Goal: Use online tool/utility: Utilize a website feature to perform a specific function

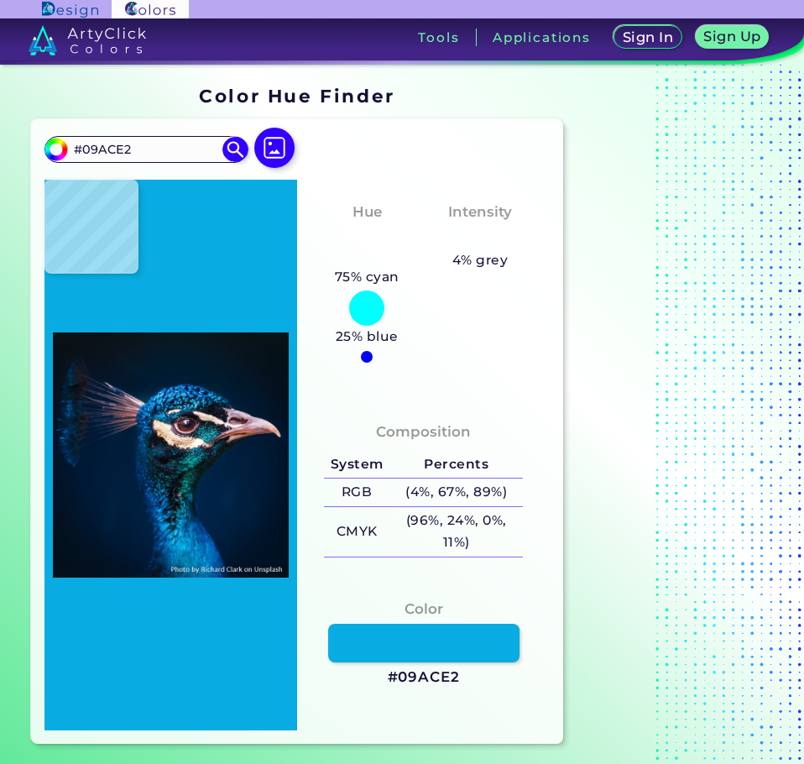
type input "#036da9"
type input "#036DA9"
type input "#023846"
type input "#094140"
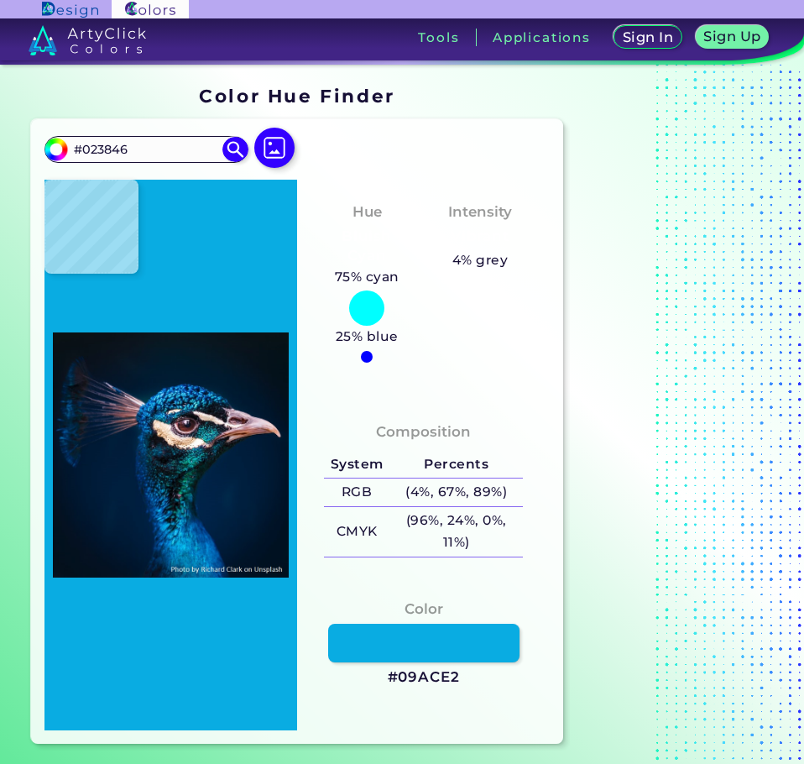
type input "#094140"
type input "#094e4b"
type input "#094E4B"
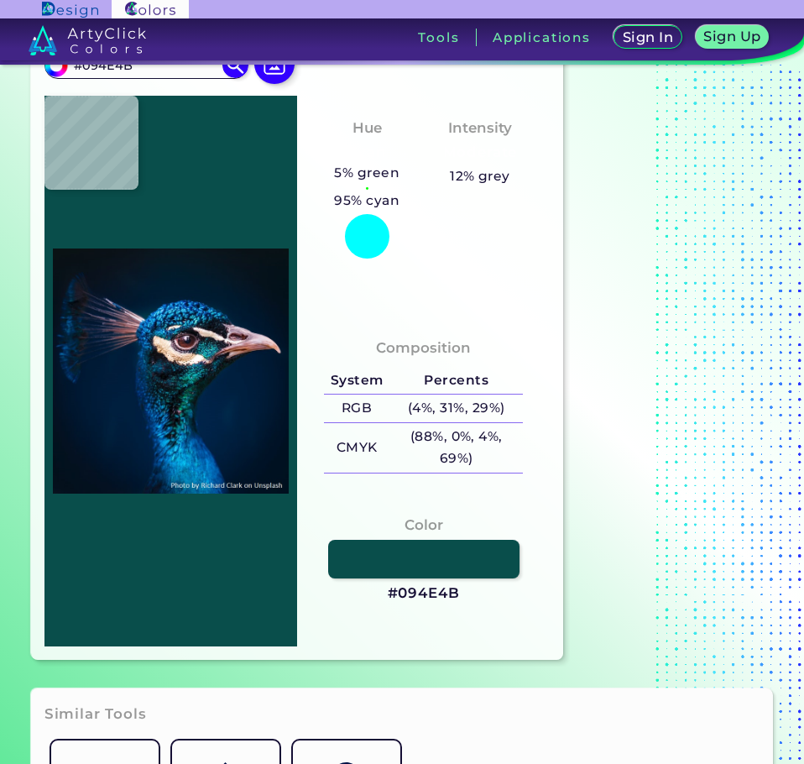
type input "#0d4845"
type input "#0D4845"
type input "#03352e"
type input "#03352E"
type input "#09202b"
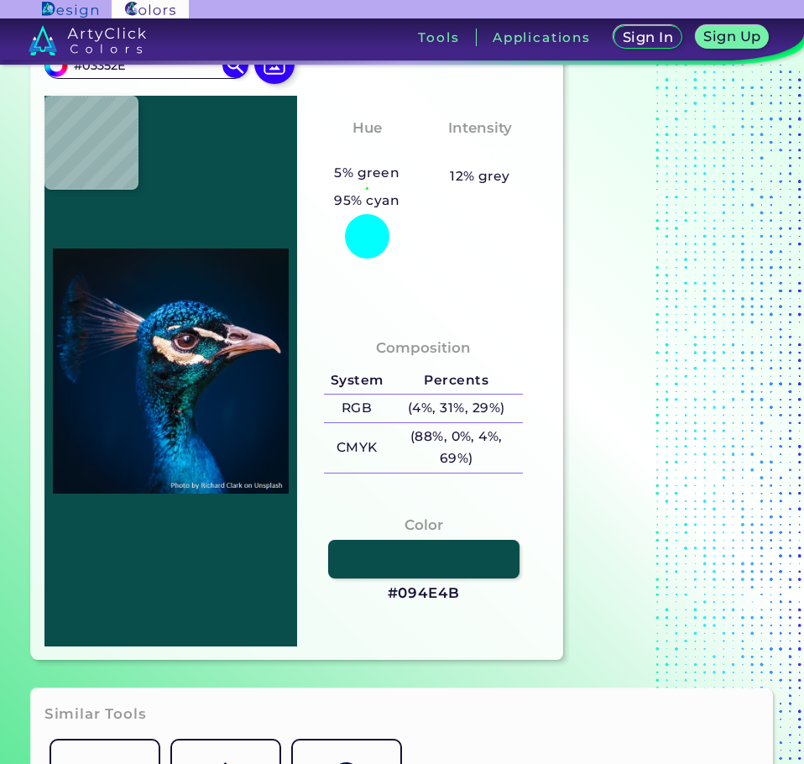
type input "#09202B"
type input "#09252c"
type input "#09252C"
type input "#00293e"
type input "#00293E"
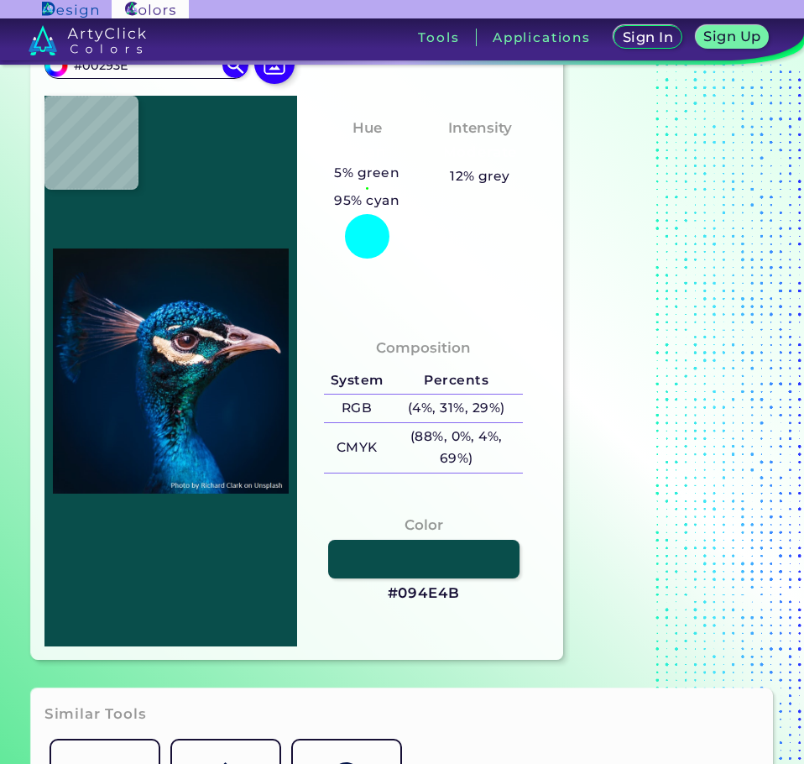
type input "#002240"
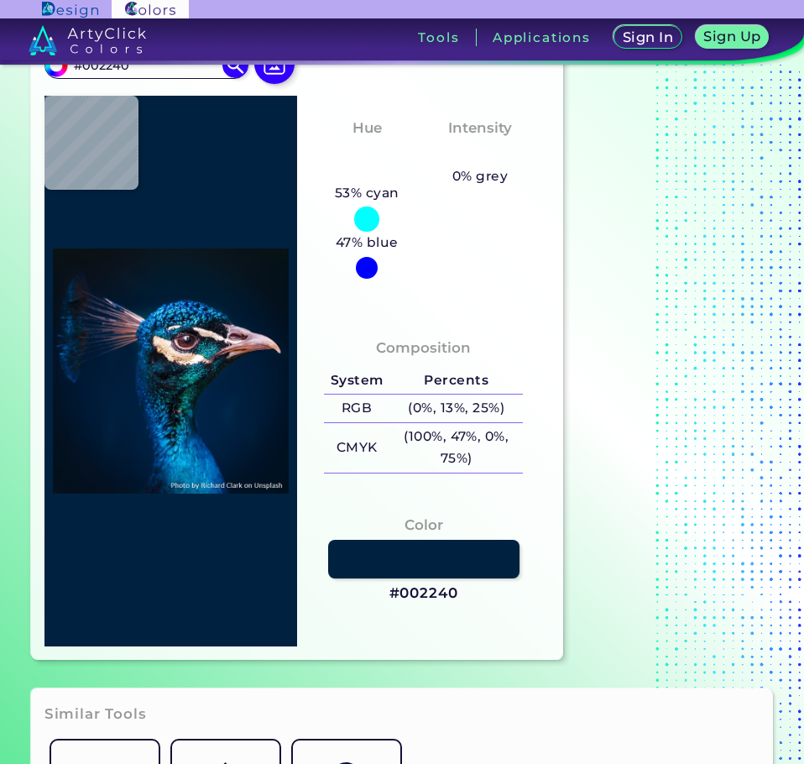
type input "#003169"
type input "#023164"
type input "#012853"
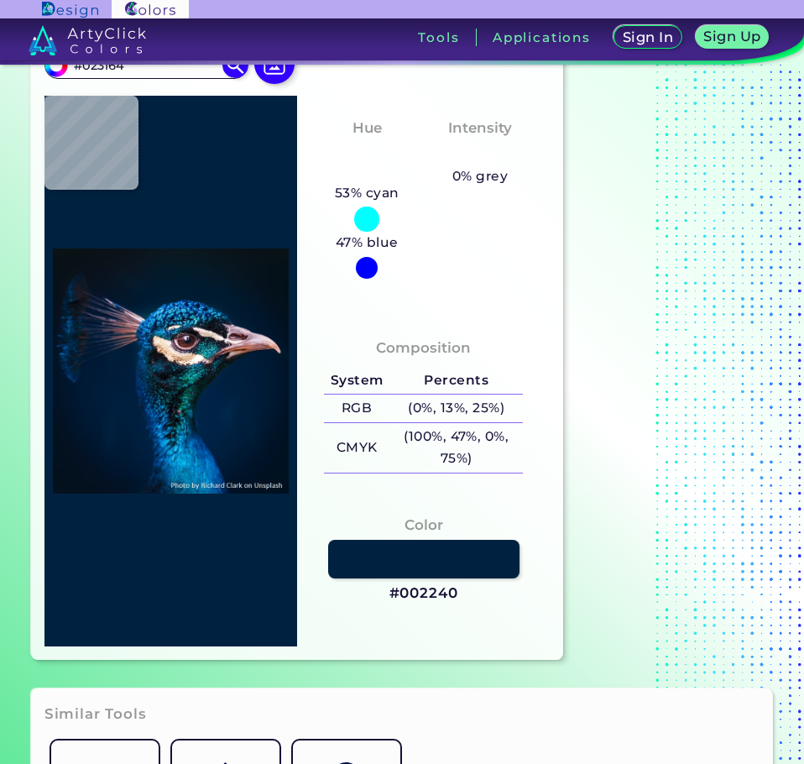
type input "#012853"
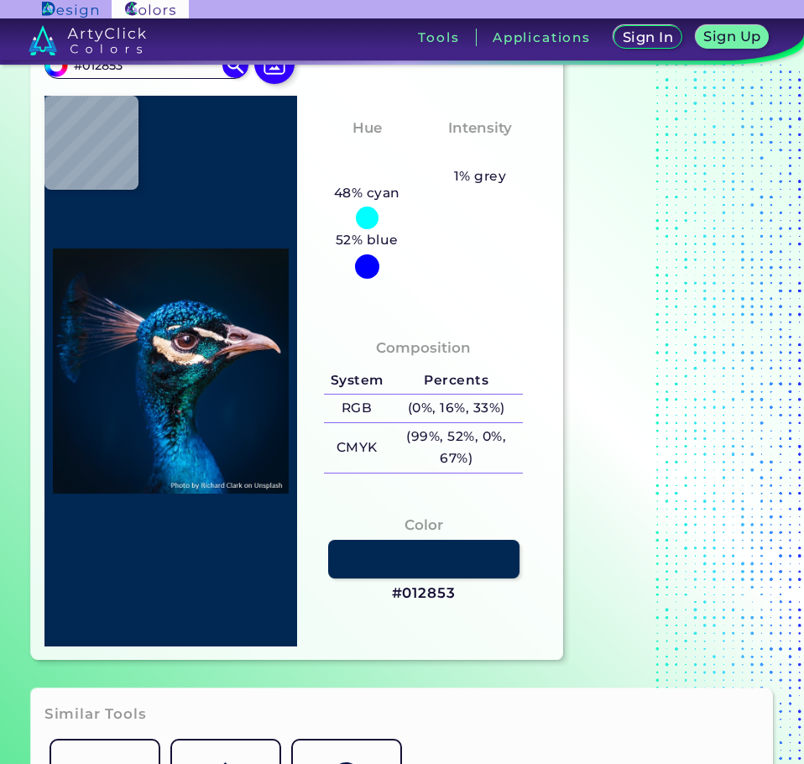
type input "#002a4e"
type input "#002A4E"
type input "#003467"
type input "#063149"
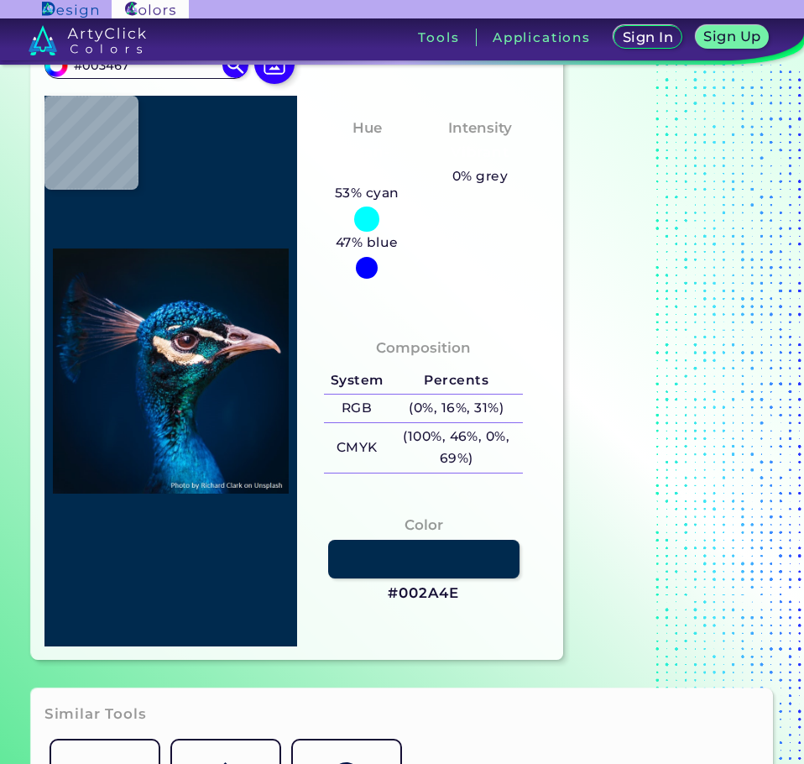
type input "#063149"
type input "#232a3c"
type input "#232A3C"
type input "#0b4a68"
type input "#0B4A68"
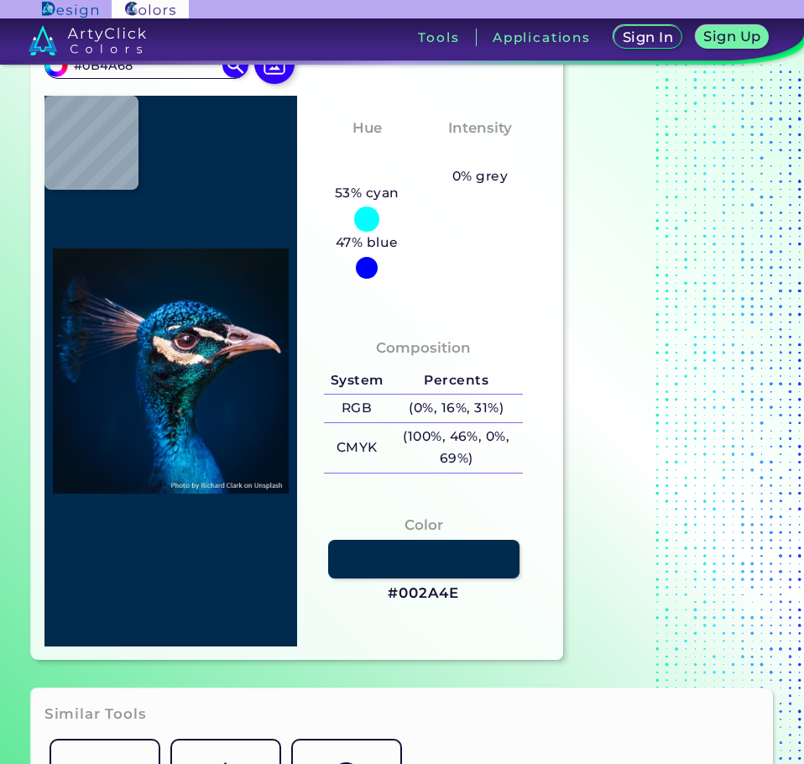
type input "#0c3452"
type input "#0C3452"
type input "#192730"
type input "#854f24"
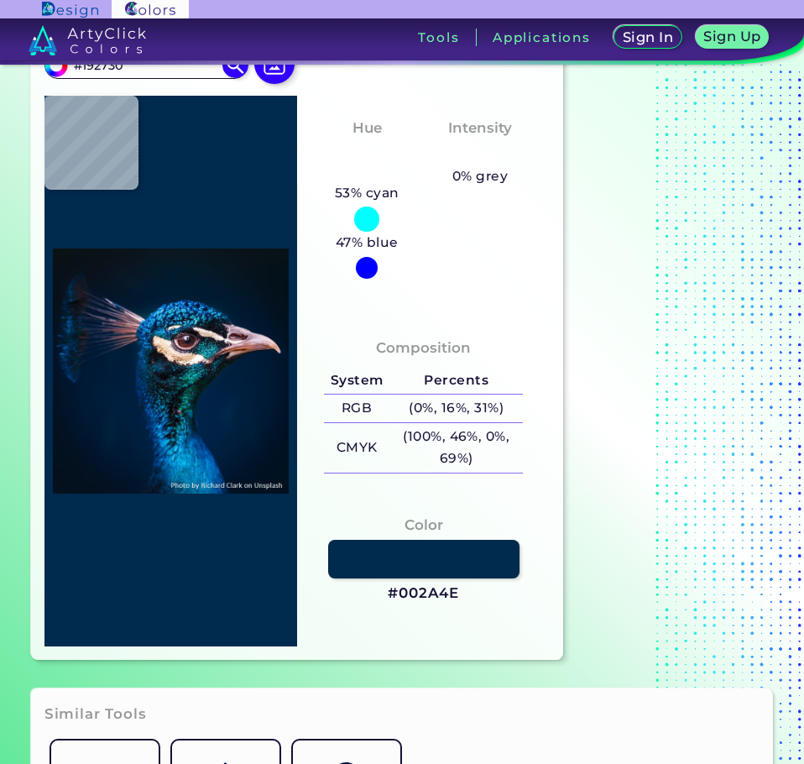
type input "#854F24"
type input "#f0d7bd"
type input "#F0D7BD"
type input "#002e4e"
type input "#002E4E"
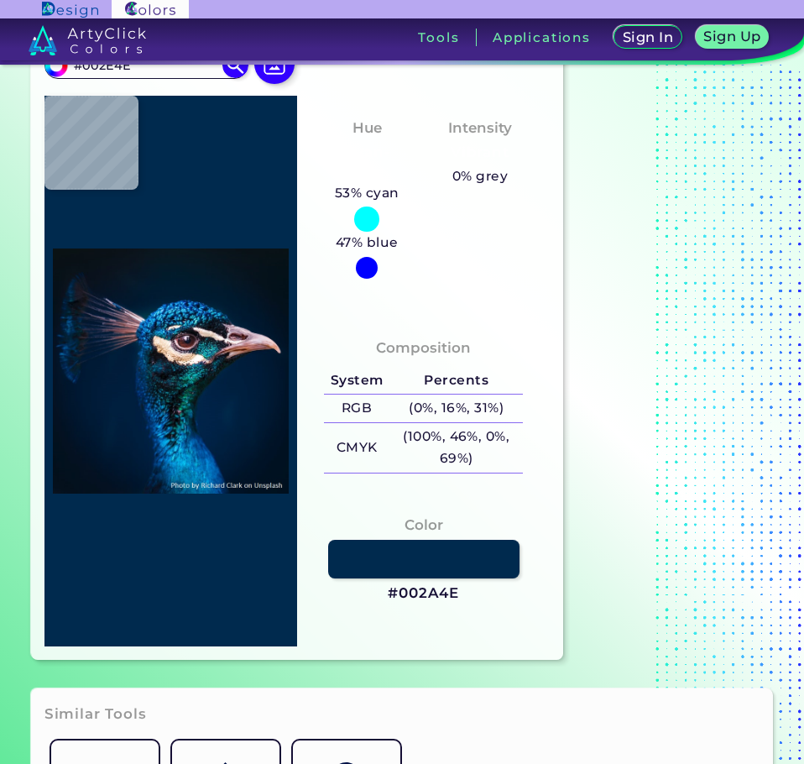
type input "#199cda"
type input "#199CDA"
type input "#0668ac"
type input "#0668AC"
type input "#012f62"
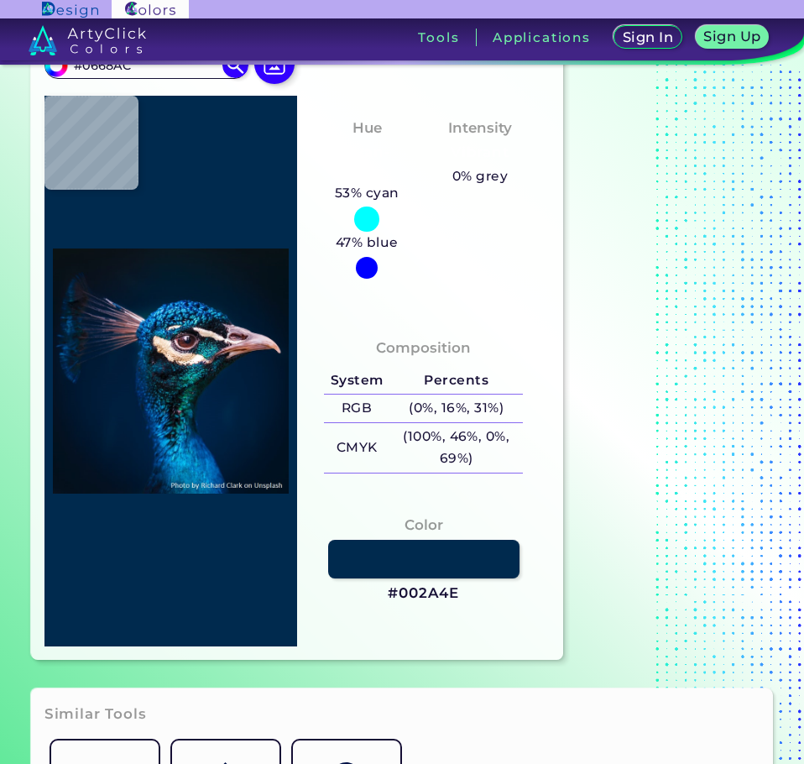
type input "#012F62"
type input "#065ba0"
type input "#065BA0"
type input "#0f60a0"
type input "#0F60A0"
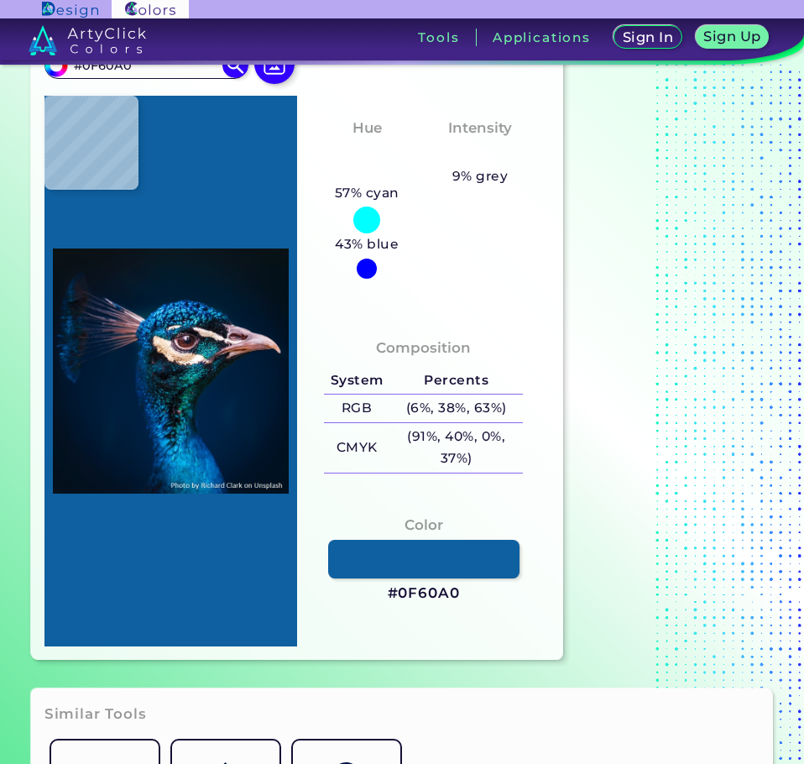
type input "#00235e"
type input "#00235E"
type input "#00416e"
type input "#00416E"
type input "#005680"
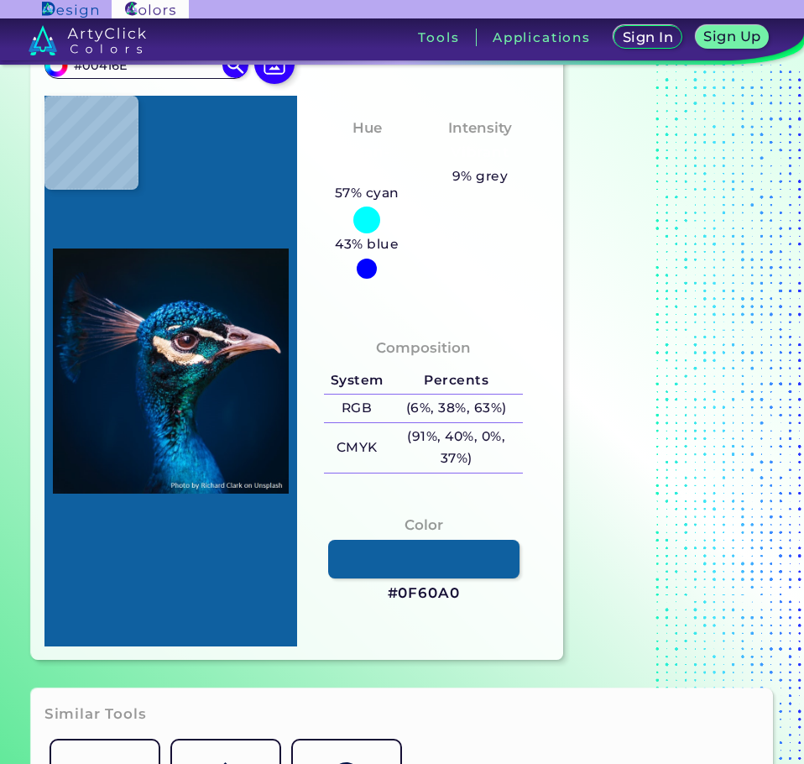
type input "#005680"
type input "#2087c4"
type input "#2087C4"
type input "#0a5eaa"
type input "#0A5EAA"
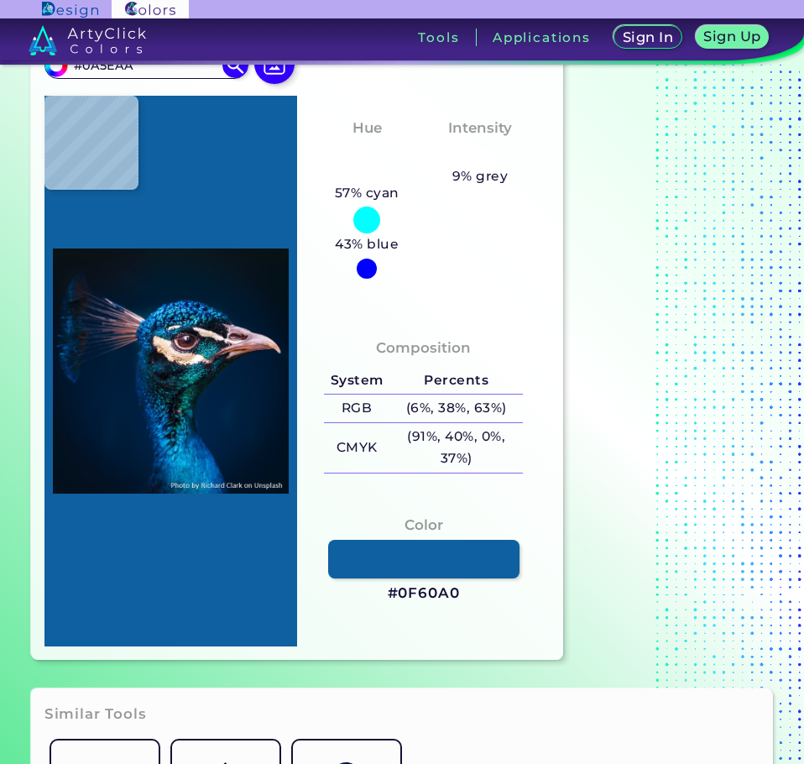
type input "#1377b1"
type input "#1377B1"
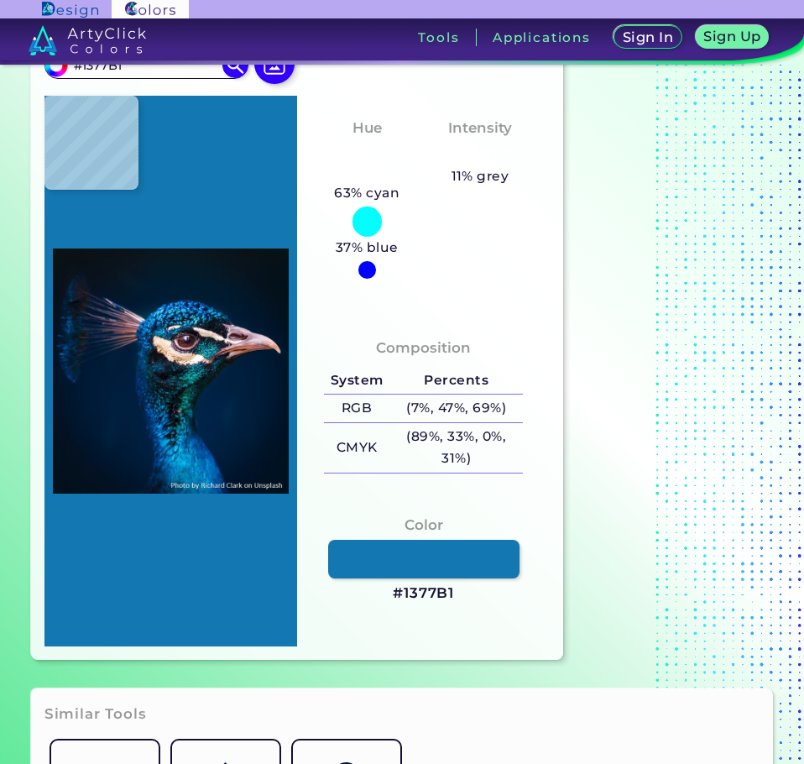
type input "#148dba"
type input "#148DBA"
type input "#3e8dc7"
type input "#3E8DC7"
type input "#21121f"
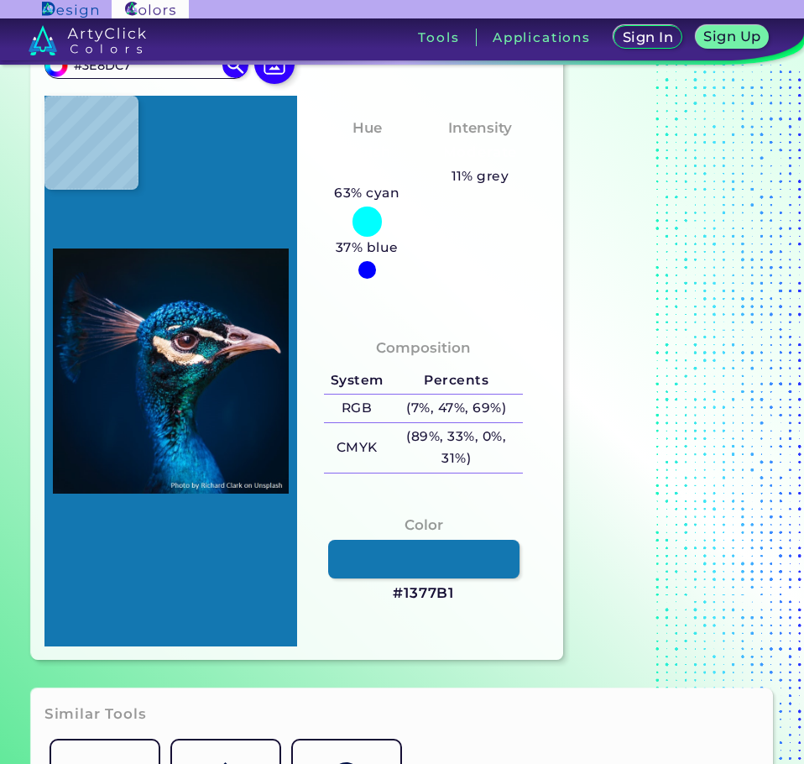
type input "#21121F"
type input "#033239"
type input "#008ac4"
type input "#008AC4"
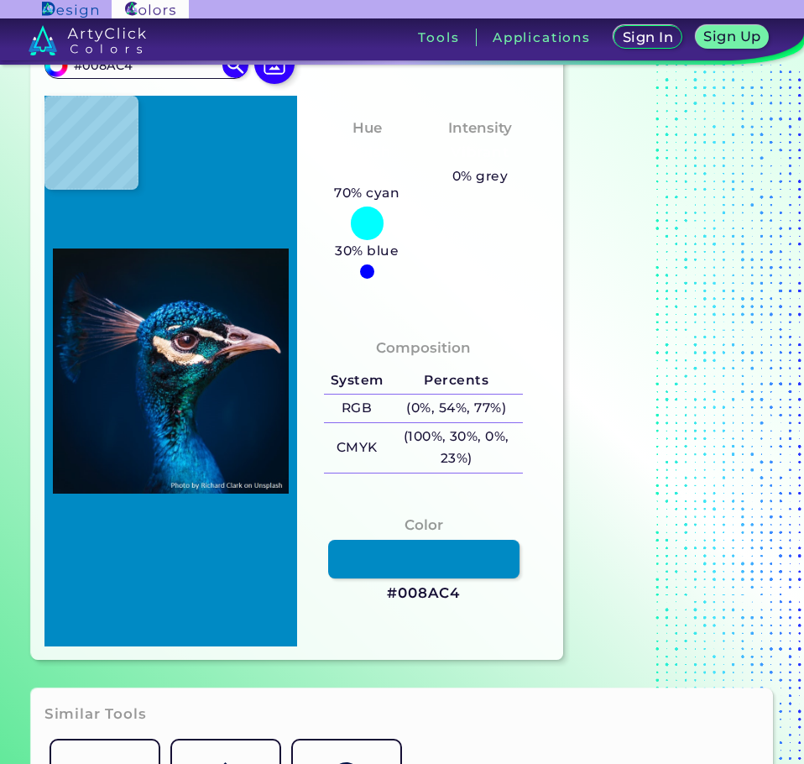
type input "#000000"
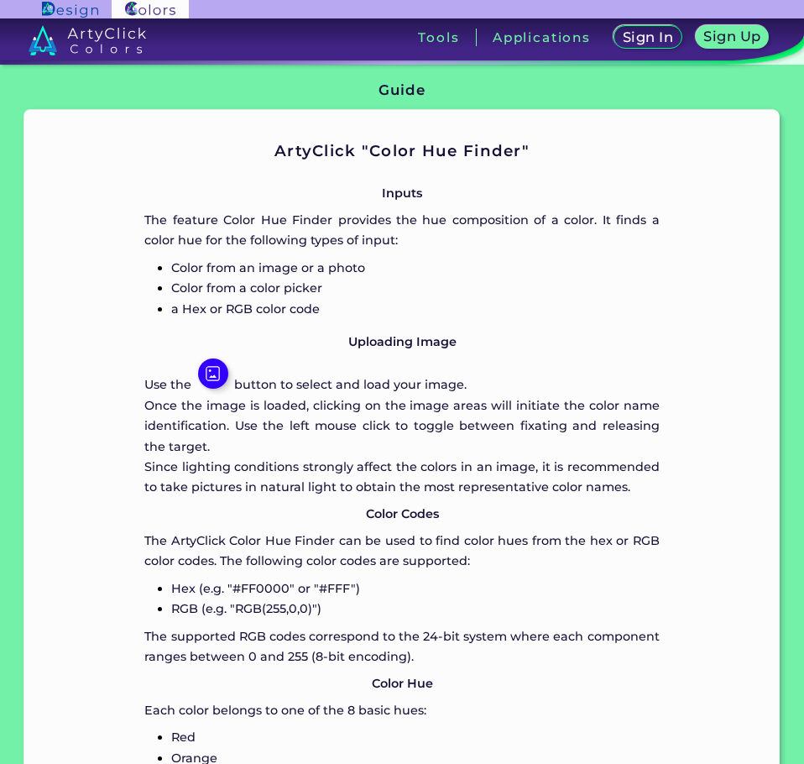
scroll to position [1092, 0]
